Goal: Task Accomplishment & Management: Manage account settings

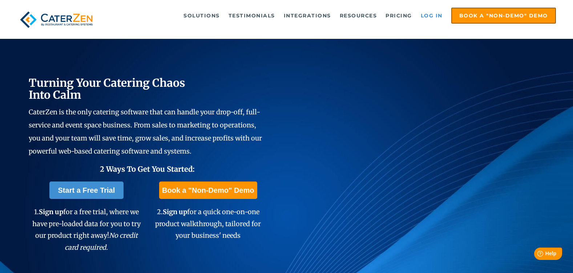
click at [432, 14] on link "Log in" at bounding box center [431, 15] width 29 height 15
click at [433, 16] on link "Log in" at bounding box center [431, 15] width 29 height 15
click at [433, 18] on link "Log in" at bounding box center [431, 15] width 29 height 15
click at [432, 16] on link "Log in" at bounding box center [431, 15] width 29 height 15
click at [432, 17] on link "Log in" at bounding box center [431, 15] width 29 height 15
